Goal: Task Accomplishment & Management: Use online tool/utility

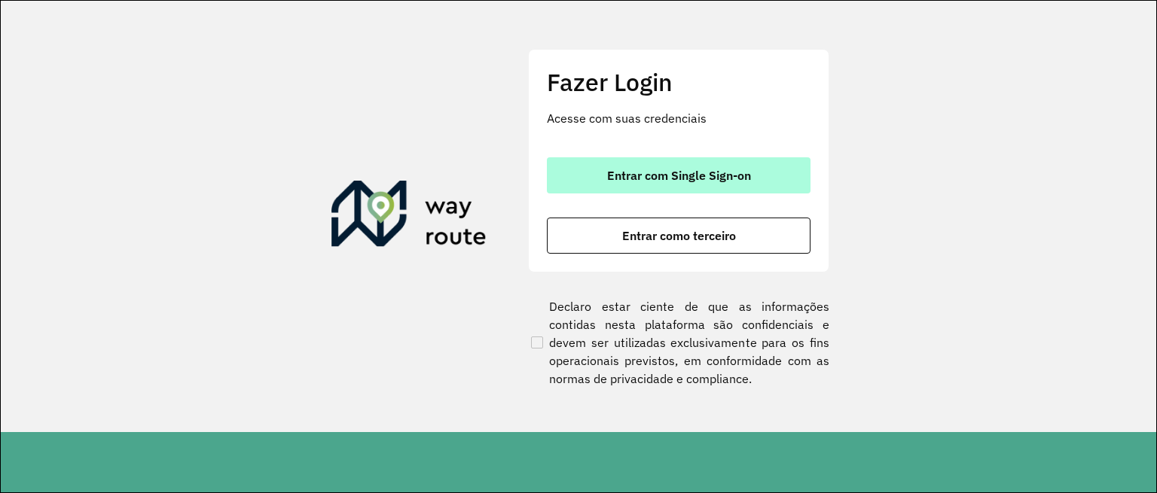
click at [693, 174] on span "Entrar com Single Sign-on" at bounding box center [679, 175] width 144 height 12
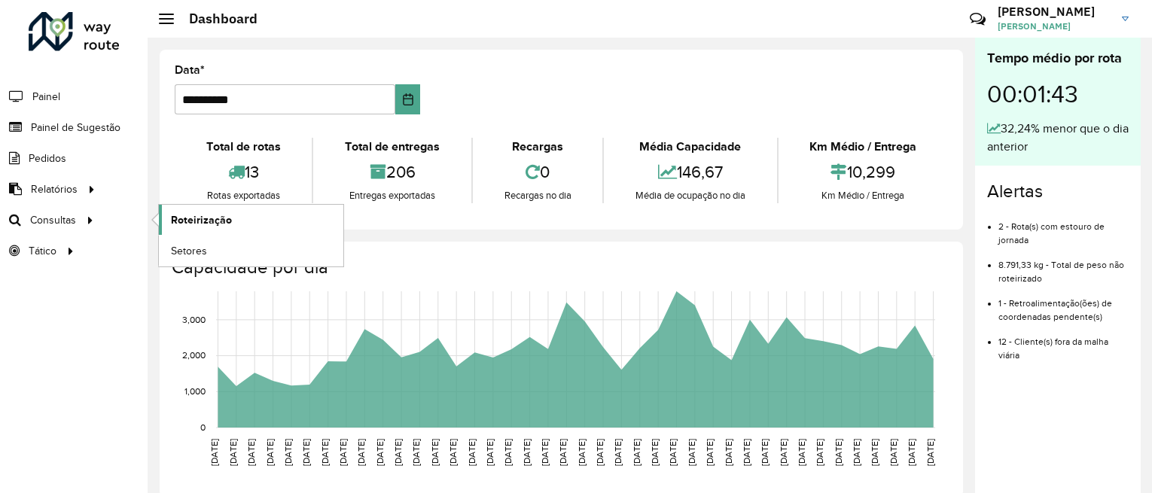
click at [216, 223] on span "Roteirização" at bounding box center [201, 220] width 61 height 16
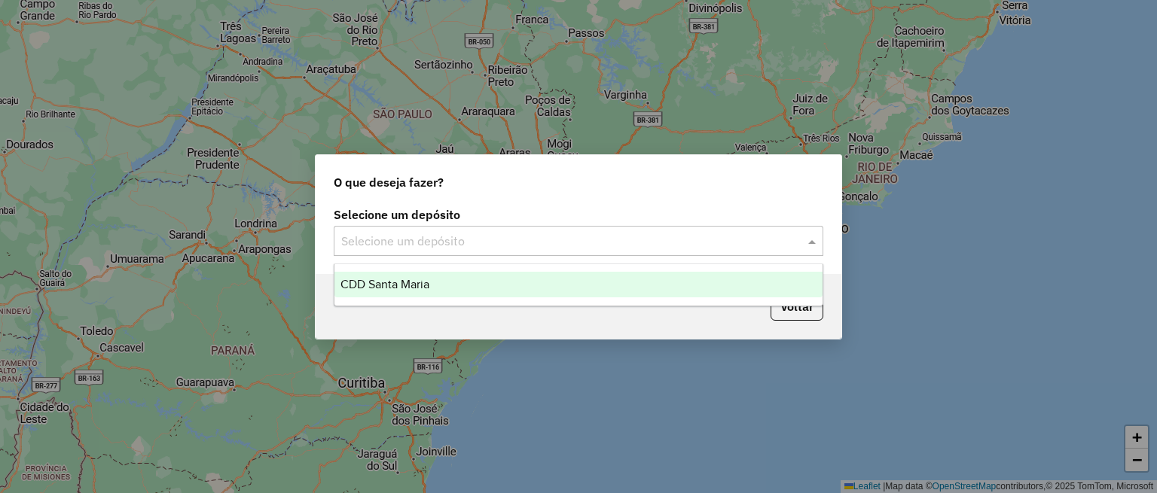
click at [494, 246] on input "text" at bounding box center [563, 242] width 444 height 18
click at [466, 282] on div "CDD Santa Maria" at bounding box center [578, 285] width 488 height 26
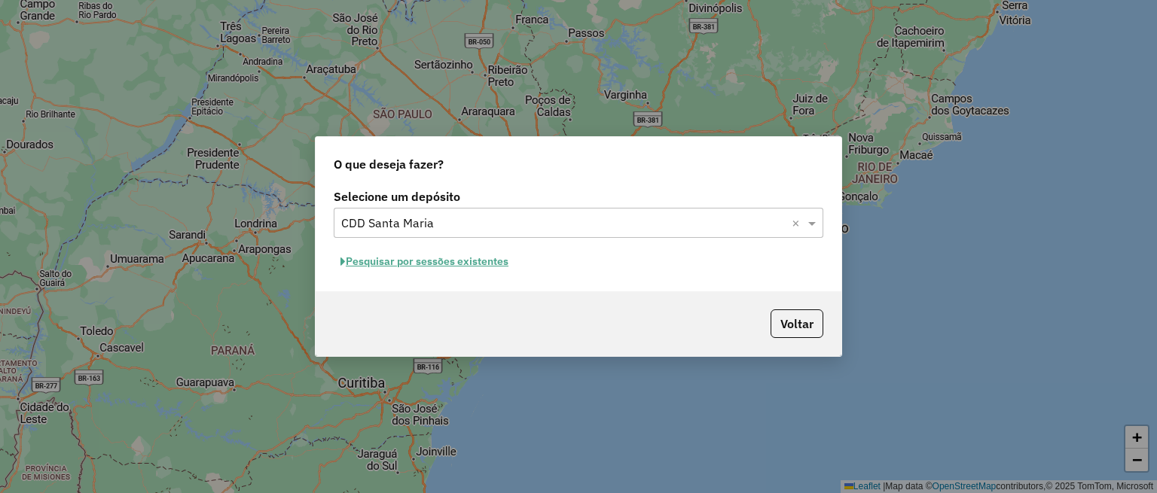
click at [440, 261] on button "Pesquisar por sessões existentes" at bounding box center [424, 261] width 181 height 23
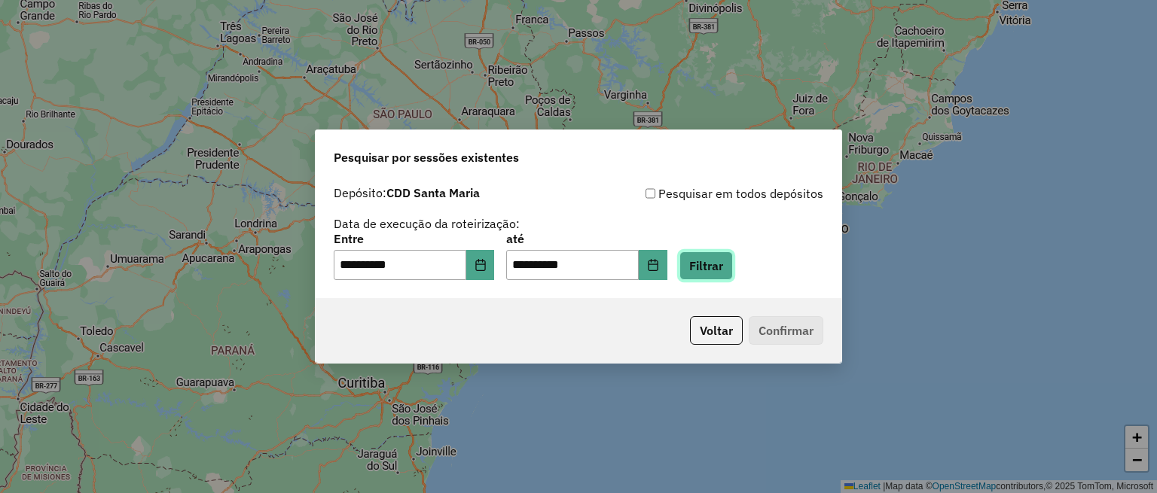
click at [712, 254] on button "Filtrar" at bounding box center [705, 265] width 53 height 29
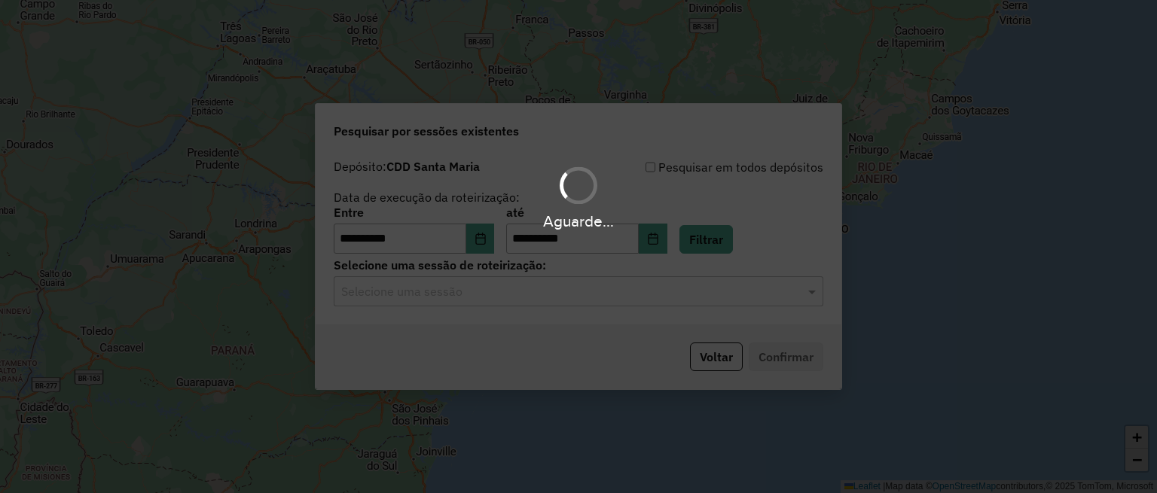
click at [562, 287] on div "Aguarde..." at bounding box center [578, 246] width 1157 height 493
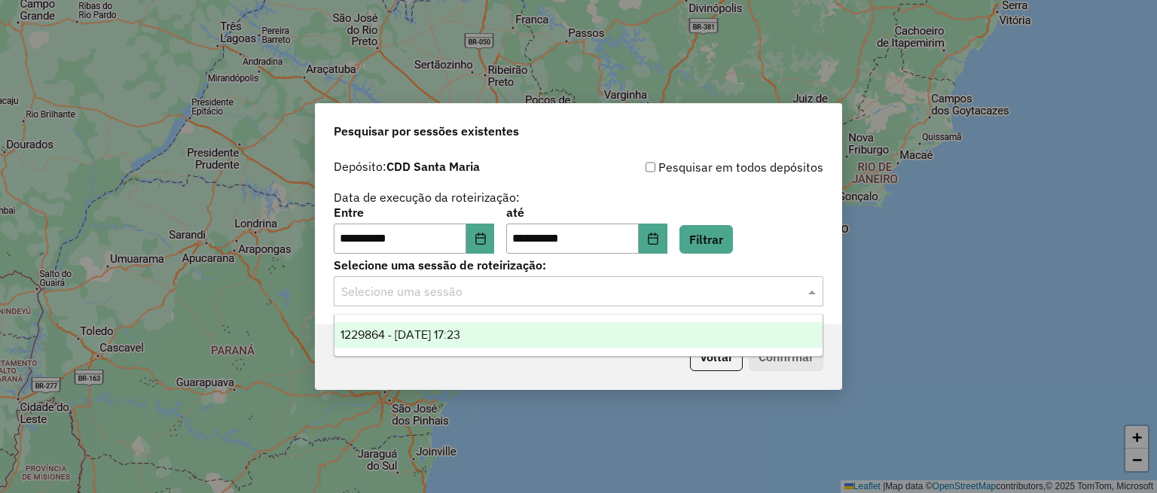
click at [504, 281] on div "Selecione uma sessão" at bounding box center [578, 291] width 489 height 30
click at [519, 331] on div "1229864 - 15/08/2025 17:23" at bounding box center [578, 335] width 488 height 26
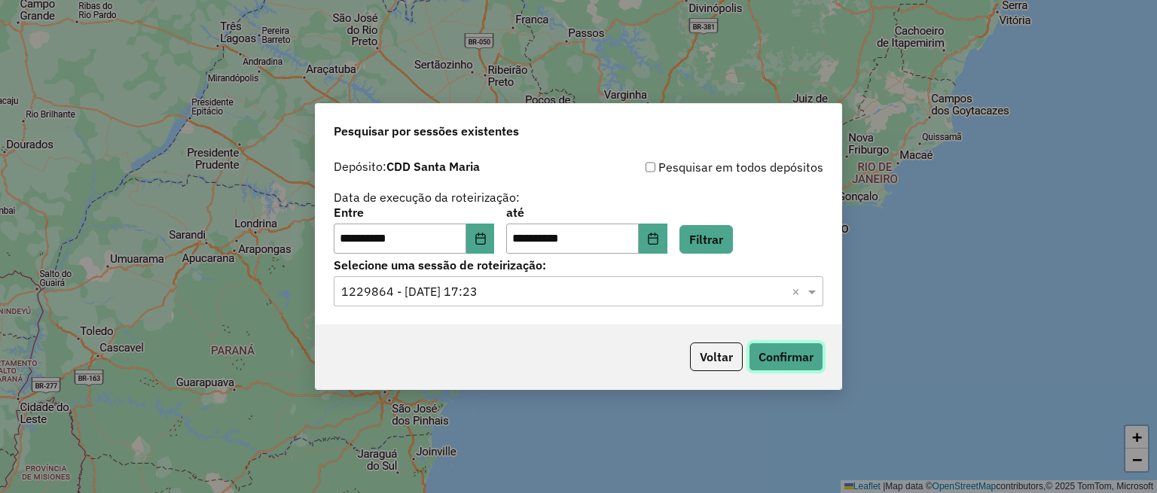
click at [754, 353] on button "Confirmar" at bounding box center [785, 357] width 75 height 29
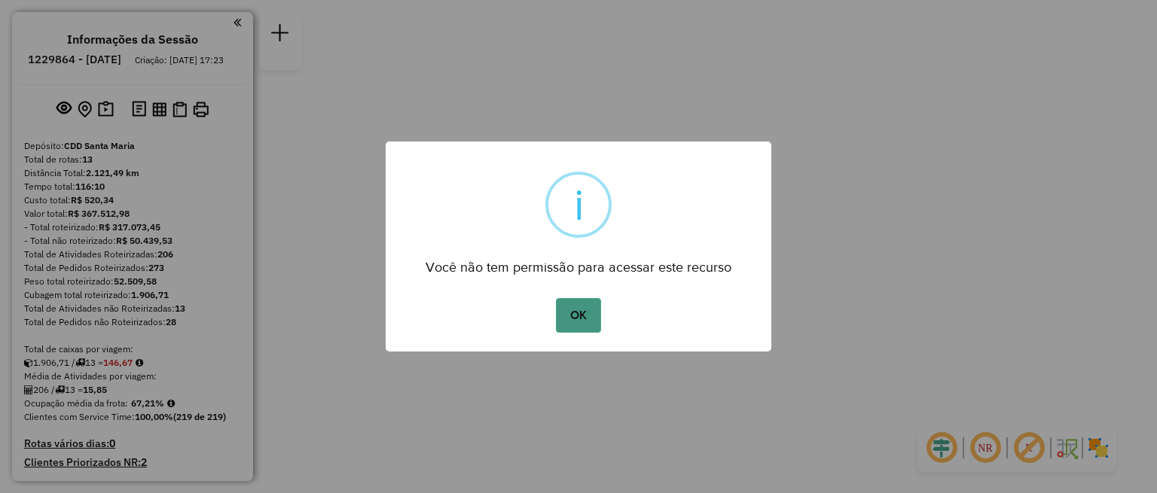
click at [584, 318] on button "OK" at bounding box center [578, 315] width 44 height 35
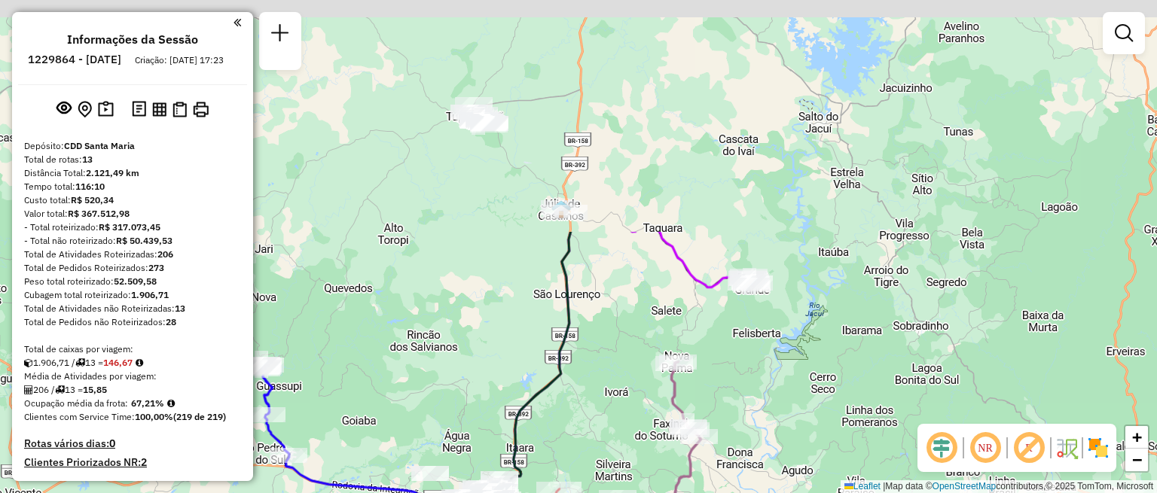
drag, startPoint x: 553, startPoint y: 146, endPoint x: 470, endPoint y: 427, distance: 293.0
click at [470, 427] on div "Janela de atendimento Grade de atendimento Capacidade Transportadoras Veículos …" at bounding box center [578, 246] width 1157 height 493
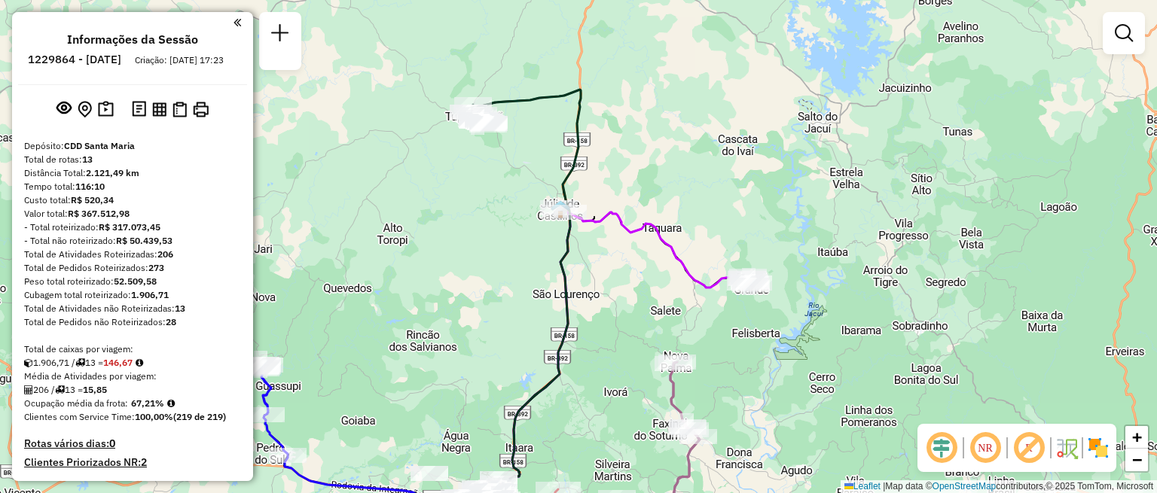
drag, startPoint x: 544, startPoint y: 184, endPoint x: 569, endPoint y: 224, distance: 46.8
click at [569, 224] on div "Janela de atendimento Grade de atendimento Capacidade Transportadoras Veículos …" at bounding box center [578, 246] width 1157 height 493
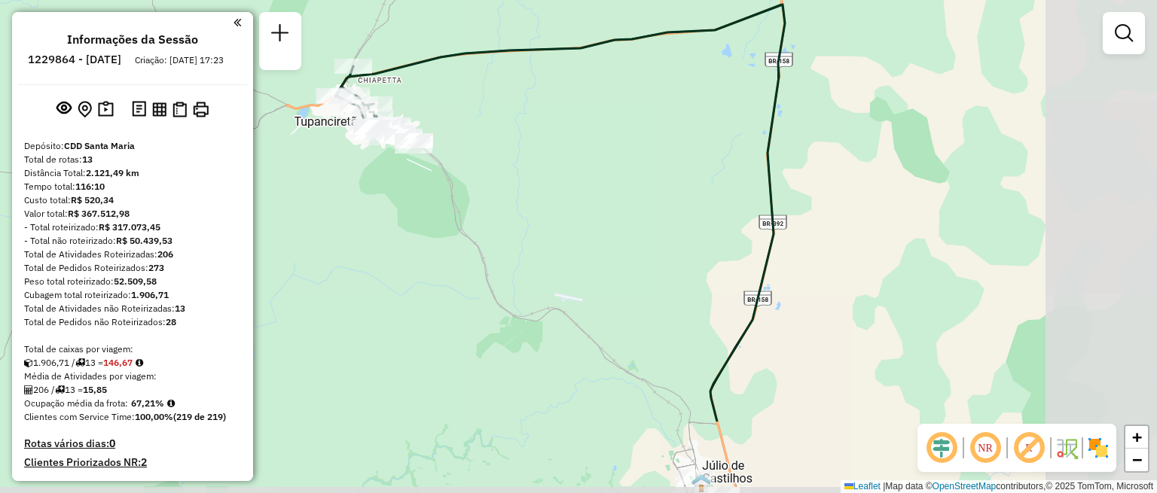
drag, startPoint x: 765, startPoint y: 295, endPoint x: 464, endPoint y: 90, distance: 364.6
click at [467, 93] on div "Janela de atendimento Grade de atendimento Capacidade Transportadoras Veículos …" at bounding box center [578, 246] width 1157 height 493
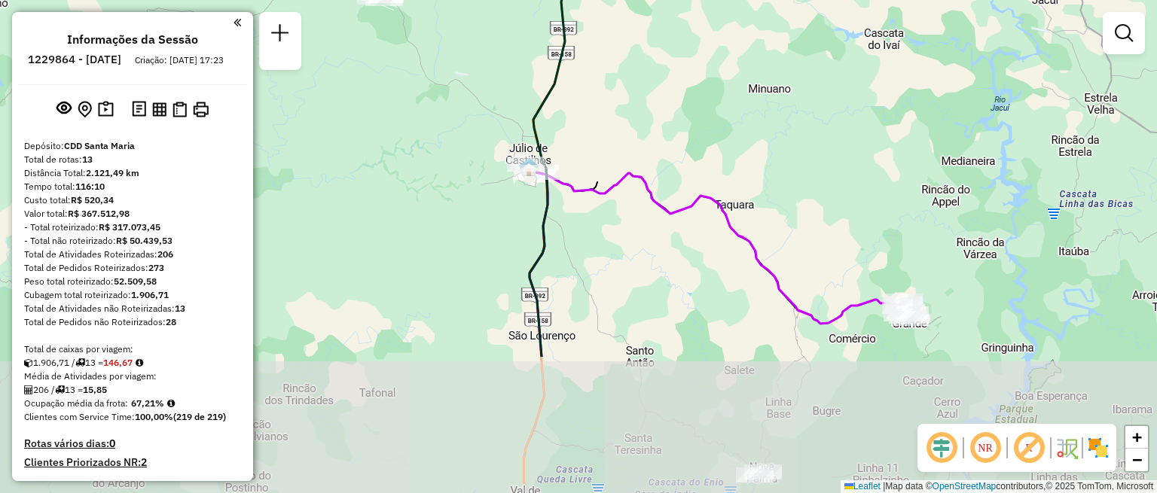
drag, startPoint x: 648, startPoint y: 374, endPoint x: 578, endPoint y: 82, distance: 300.4
click at [578, 172] on icon at bounding box center [724, 247] width 376 height 151
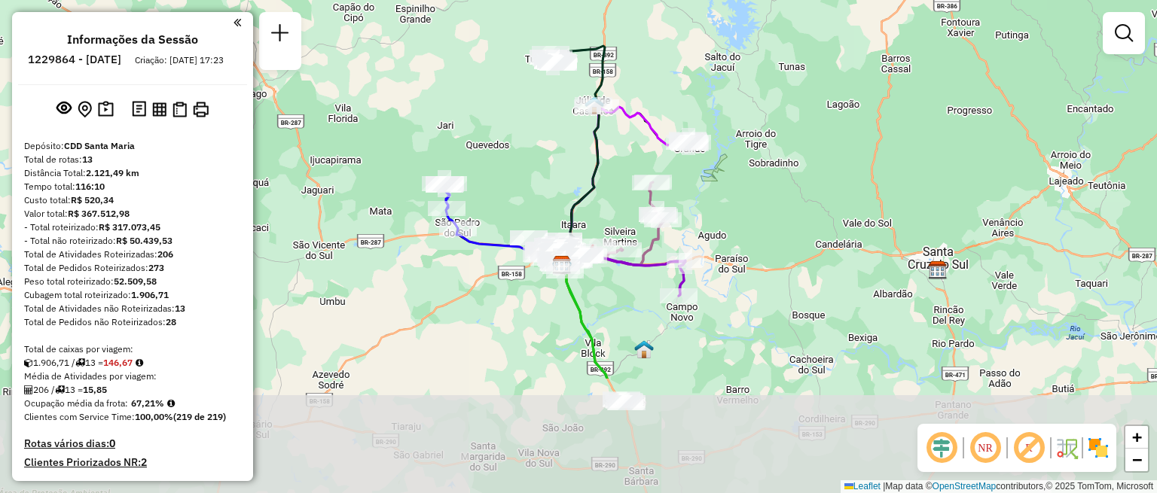
drag, startPoint x: 637, startPoint y: 340, endPoint x: 603, endPoint y: 73, distance: 268.7
click at [603, 73] on div "Janela de atendimento Grade de atendimento Capacidade Transportadoras Veículos …" at bounding box center [578, 246] width 1157 height 493
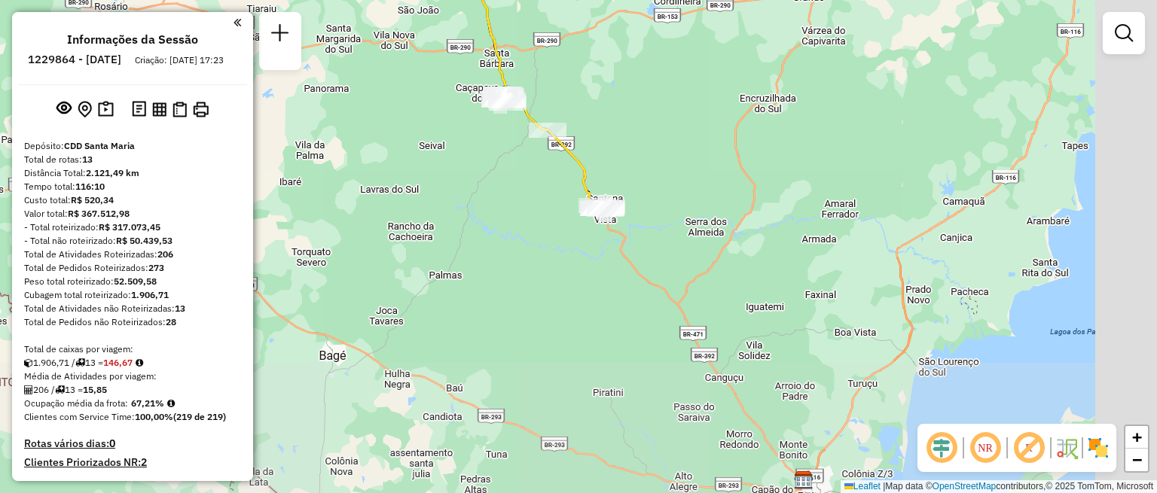
drag, startPoint x: 699, startPoint y: 404, endPoint x: 572, endPoint y: 63, distance: 363.3
click at [572, 63] on div "Janela de atendimento Grade de atendimento Capacidade Transportadoras Veículos …" at bounding box center [578, 246] width 1157 height 493
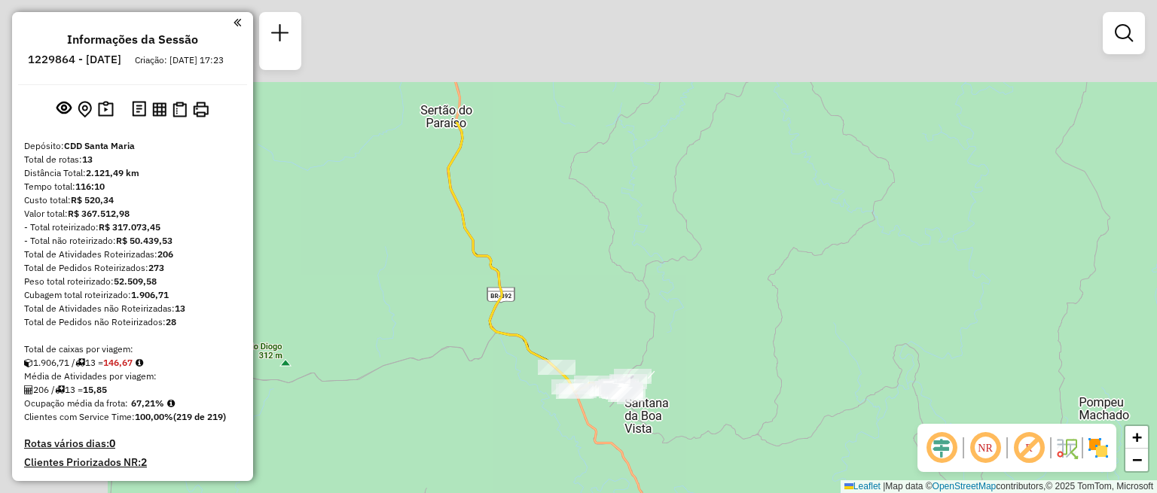
drag, startPoint x: 467, startPoint y: 144, endPoint x: 588, endPoint y: 331, distance: 223.3
click at [588, 331] on div "Janela de atendimento Grade de atendimento Capacidade Transportadoras Veículos …" at bounding box center [578, 246] width 1157 height 493
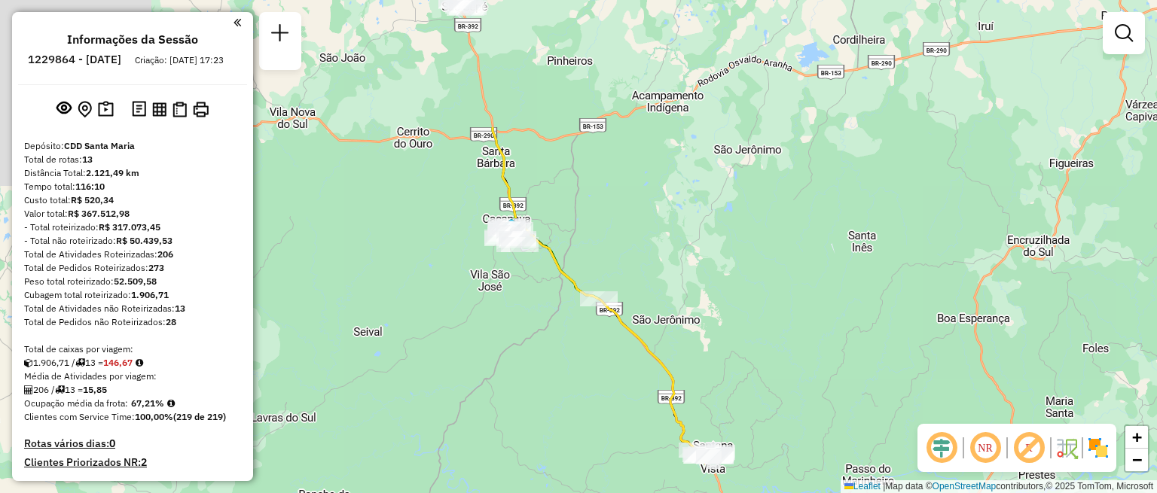
drag, startPoint x: 530, startPoint y: 206, endPoint x: 750, endPoint y: 508, distance: 374.1
click at [750, 492] on html "Aguarde... Pop-up bloqueado! Seu navegador bloqueou automáticamente a abertura …" at bounding box center [578, 246] width 1157 height 493
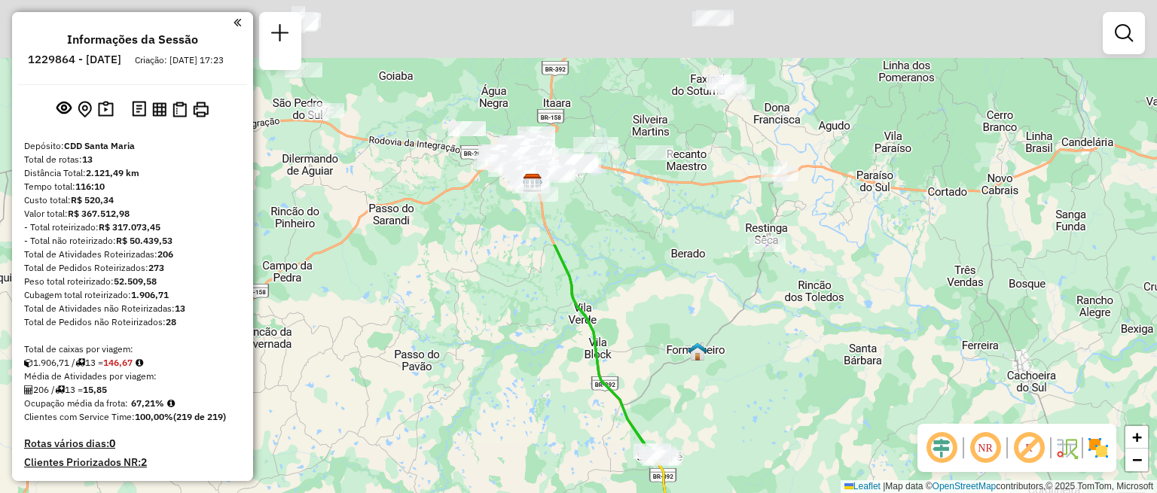
drag, startPoint x: 588, startPoint y: 121, endPoint x: 737, endPoint y: 429, distance: 342.1
click at [737, 429] on div "Janela de atendimento Grade de atendimento Capacidade Transportadoras Veículos …" at bounding box center [578, 246] width 1157 height 493
